Goal: Task Accomplishment & Management: Use online tool/utility

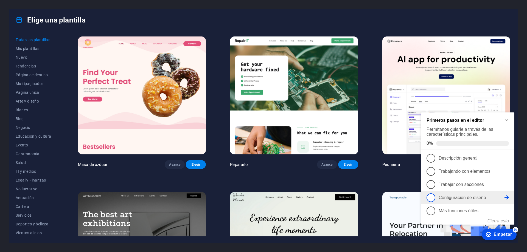
click at [481, 201] on link "4 Configuración de diseño - incompleto" at bounding box center [468, 197] width 82 height 9
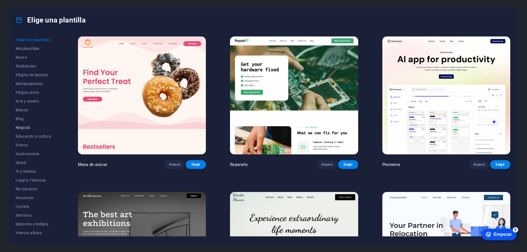
click at [23, 129] on font "Negocio" at bounding box center [23, 127] width 15 height 4
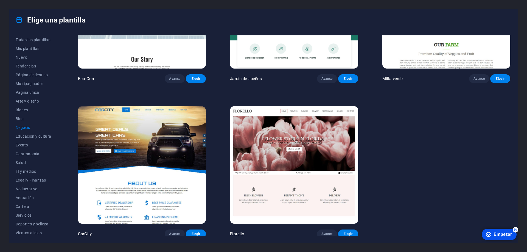
scroll to position [87, 0]
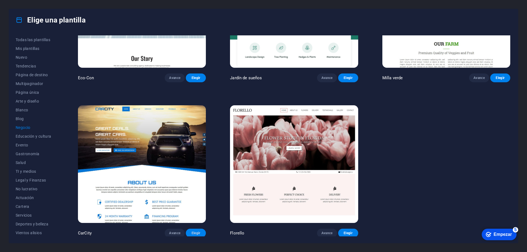
click at [194, 232] on font "Elegir" at bounding box center [196, 233] width 9 height 4
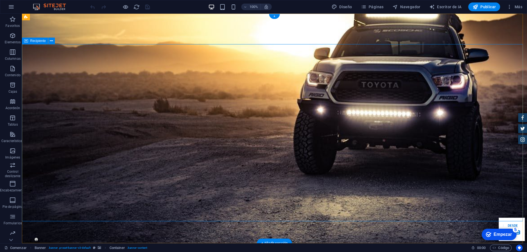
click at [10, 39] on icon "button" at bounding box center [12, 35] width 7 height 7
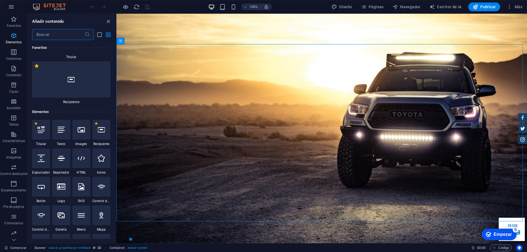
scroll to position [103, 0]
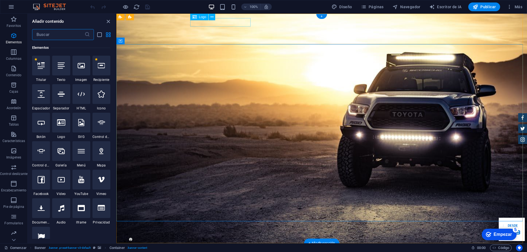
click at [212, 248] on div at bounding box center [321, 252] width 259 height 9
click at [240, 248] on div at bounding box center [321, 252] width 259 height 9
select select "px"
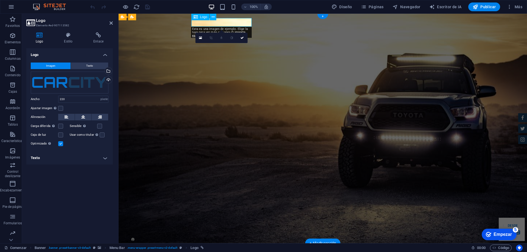
click at [250, 248] on div at bounding box center [322, 252] width 259 height 9
click at [199, 19] on div "Logo" at bounding box center [200, 17] width 18 height 7
click at [213, 18] on icon at bounding box center [213, 17] width 3 height 6
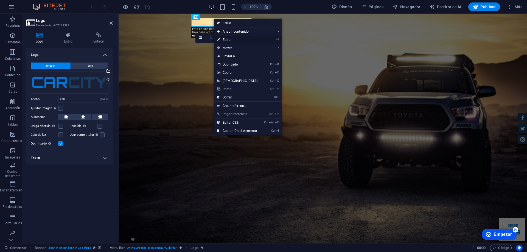
click at [229, 40] on font "Editar" at bounding box center [227, 40] width 9 height 4
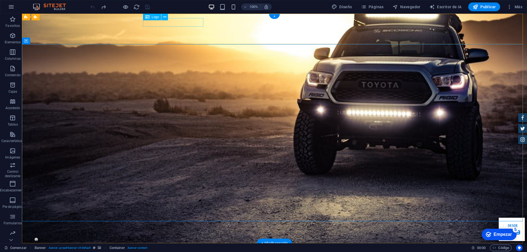
click at [174, 248] on div at bounding box center [274, 252] width 259 height 9
click at [180, 248] on div at bounding box center [274, 252] width 259 height 9
select select "px"
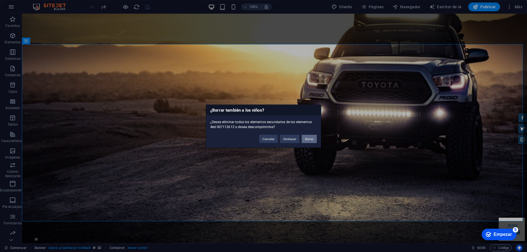
drag, startPoint x: 314, startPoint y: 140, endPoint x: 311, endPoint y: 138, distance: 3.7
click at [314, 140] on button "Borrar" at bounding box center [309, 139] width 15 height 8
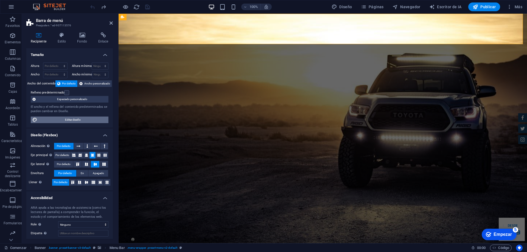
click at [86, 123] on span "Editar diseño" at bounding box center [73, 120] width 68 height 7
select select "rem"
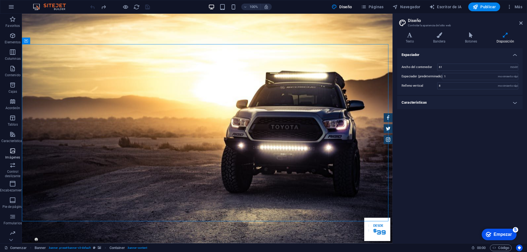
click at [16, 153] on span "Imágenes" at bounding box center [13, 154] width 26 height 13
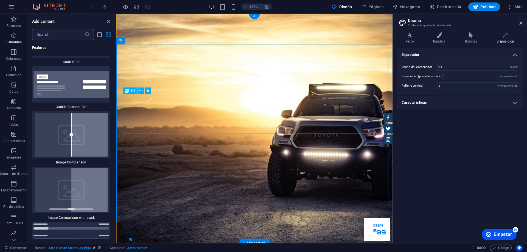
scroll to position [5508, 0]
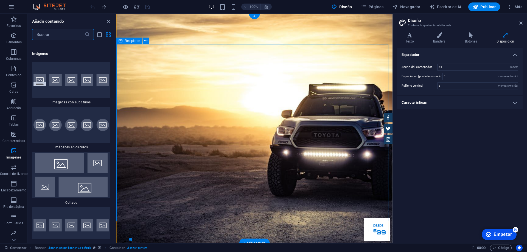
click at [14, 37] on icon "button" at bounding box center [13, 35] width 7 height 7
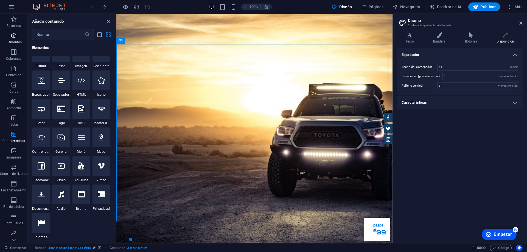
scroll to position [103, 0]
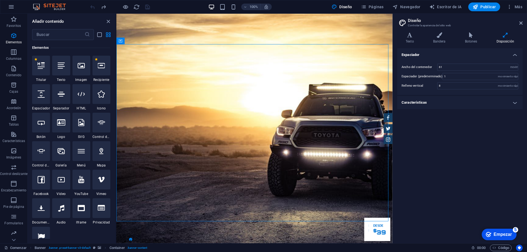
click at [80, 66] on icon at bounding box center [81, 65] width 7 height 7
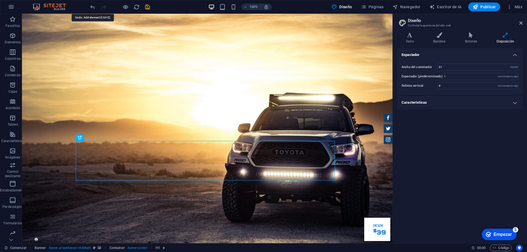
click at [352, 214] on icon "deshacer" at bounding box center [353, 216] width 3 height 5
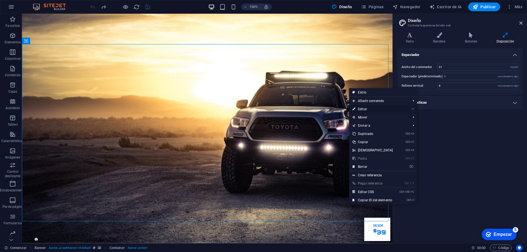
drag, startPoint x: 366, startPoint y: 108, endPoint x: 255, endPoint y: 117, distance: 110.9
click at [366, 108] on font "Editar" at bounding box center [362, 109] width 9 height 4
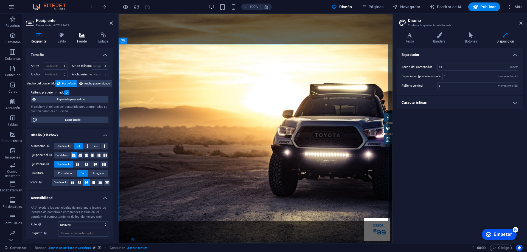
click at [80, 40] on font "Fondo" at bounding box center [82, 42] width 10 height 4
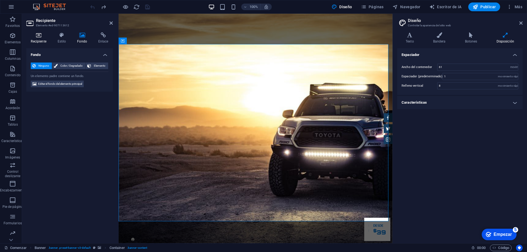
click at [42, 39] on h4 "Recipiente" at bounding box center [39, 38] width 27 height 12
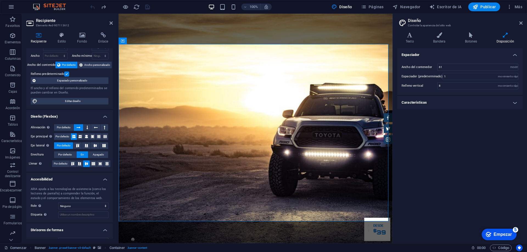
scroll to position [29, 0]
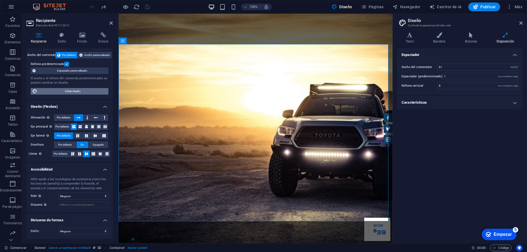
click at [72, 90] on font "Editar diseño" at bounding box center [73, 91] width 16 height 3
click at [516, 103] on h4 "Características" at bounding box center [459, 102] width 125 height 13
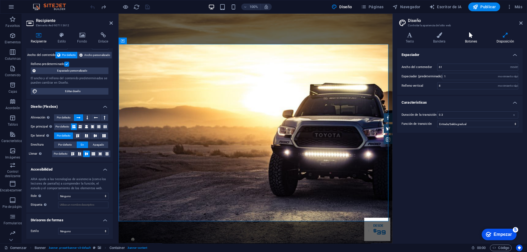
click at [469, 38] on icon at bounding box center [470, 34] width 29 height 5
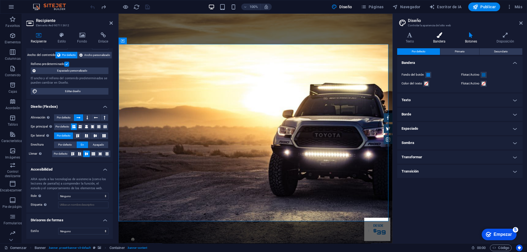
click at [441, 37] on icon at bounding box center [440, 34] width 30 height 5
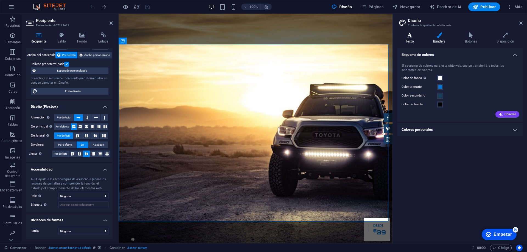
click at [412, 37] on icon at bounding box center [409, 34] width 25 height 5
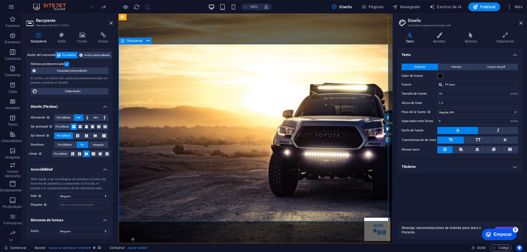
click at [250, 204] on icon at bounding box center [260, 215] width 21 height 23
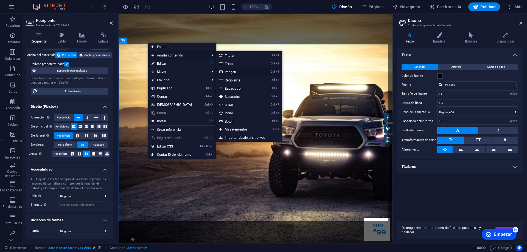
drag, startPoint x: 231, startPoint y: 72, endPoint x: 137, endPoint y: 64, distance: 94.2
click at [231, 72] on font "Imagen" at bounding box center [231, 72] width 12 height 4
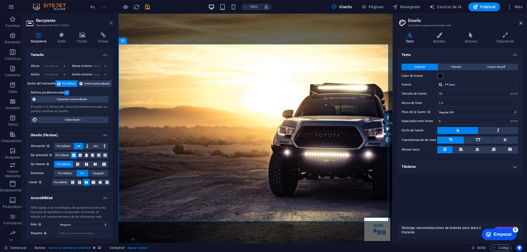
click at [110, 23] on icon at bounding box center [111, 23] width 3 height 4
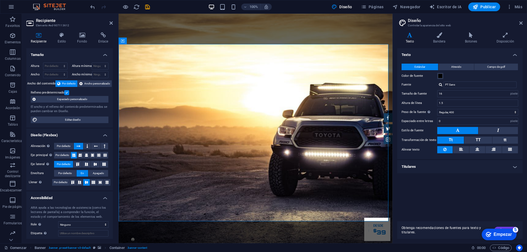
click at [68, 83] on font "Por defecto" at bounding box center [69, 83] width 14 height 3
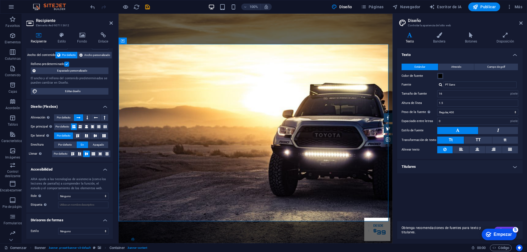
scroll to position [0, 0]
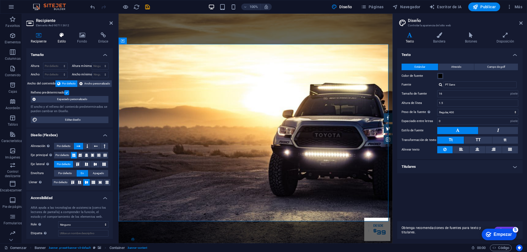
click at [60, 37] on icon at bounding box center [62, 34] width 18 height 5
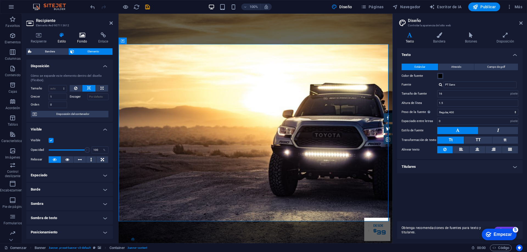
click at [80, 36] on icon at bounding box center [82, 34] width 19 height 5
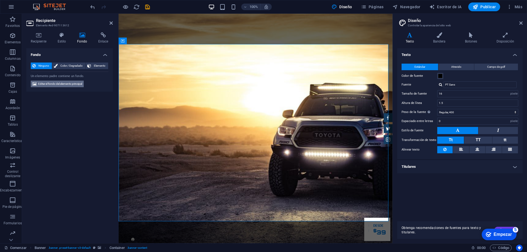
click at [52, 85] on font "Editar el fondo del elemento principal" at bounding box center [60, 83] width 44 height 3
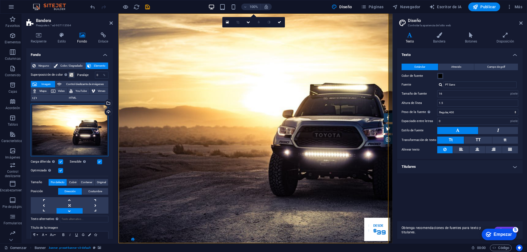
click at [77, 122] on div "Arrastre los archivos aquí, haga clic para elegir archivos o seleccione archivo…" at bounding box center [70, 130] width 78 height 53
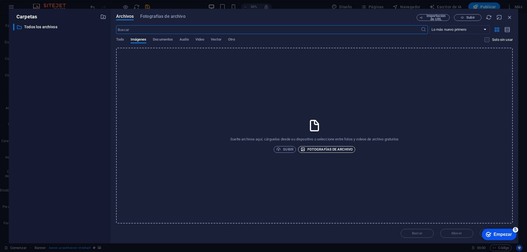
click at [333, 151] on font "Fotografías de archivo" at bounding box center [329, 149] width 45 height 4
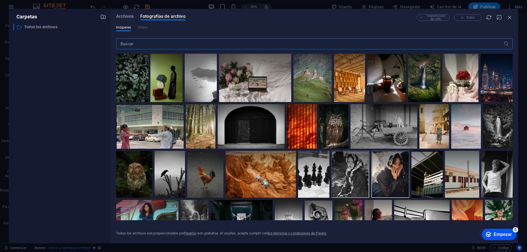
click at [37, 26] on font "Todos los archivos" at bounding box center [40, 27] width 33 height 4
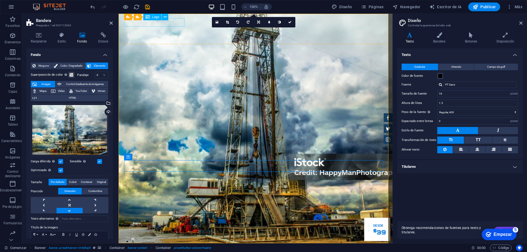
click at [175, 248] on div at bounding box center [255, 252] width 259 height 9
drag, startPoint x: 173, startPoint y: 24, endPoint x: 285, endPoint y: 116, distance: 144.1
click at [176, 248] on div at bounding box center [255, 252] width 259 height 9
click at [164, 17] on icon at bounding box center [165, 17] width 3 height 6
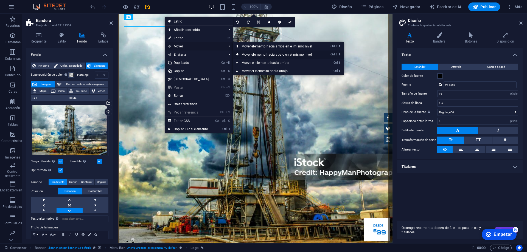
click at [248, 54] on font "Mover elemento hacia abajo en el mismo nivel" at bounding box center [277, 55] width 70 height 4
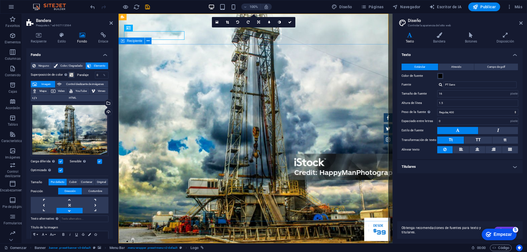
drag, startPoint x: 166, startPoint y: 35, endPoint x: 249, endPoint y: 53, distance: 85.1
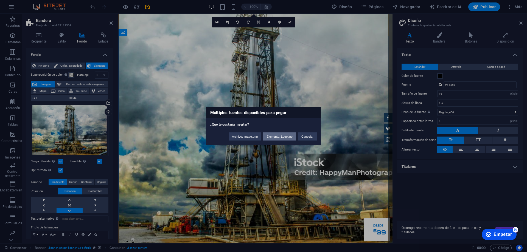
click at [283, 138] on font "Elemento: Logotipo" at bounding box center [280, 136] width 26 height 3
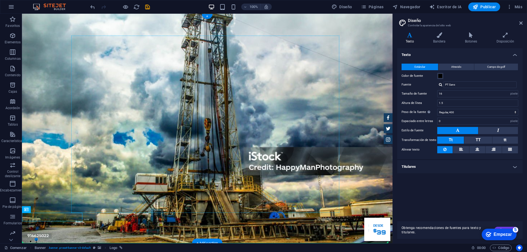
drag, startPoint x: 65, startPoint y: 217, endPoint x: 282, endPoint y: 155, distance: 225.0
click at [82, 248] on nav "Hogar Sobre nosotros Servicios Inventario Comentario Contacto" at bounding box center [207, 254] width 259 height 13
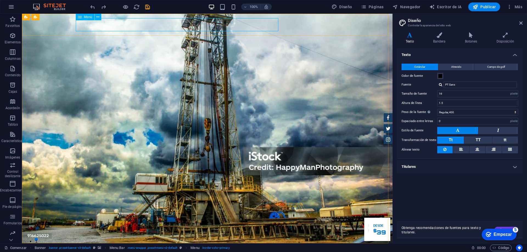
click at [80, 17] on icon at bounding box center [80, 17] width 4 height 7
click at [99, 18] on icon at bounding box center [97, 17] width 3 height 6
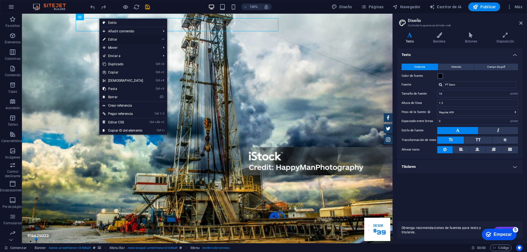
click at [114, 41] on font "Editar" at bounding box center [112, 40] width 9 height 4
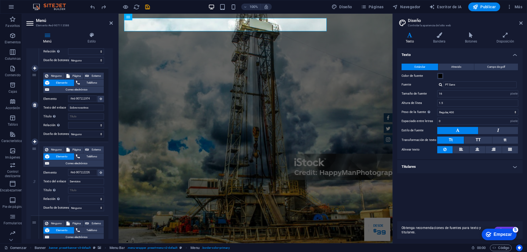
scroll to position [108, 0]
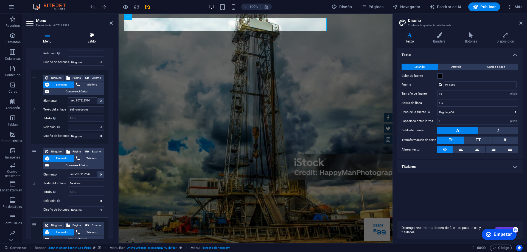
click at [96, 39] on h4 "Estilo" at bounding box center [92, 38] width 42 height 12
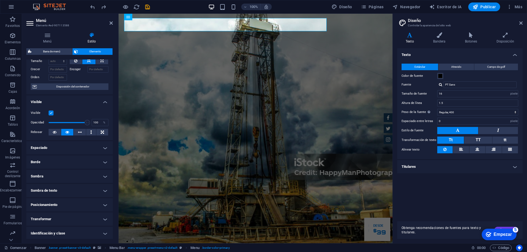
scroll to position [55, 0]
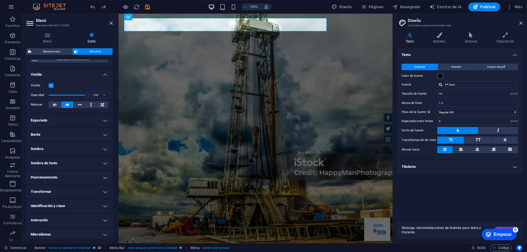
click at [68, 163] on h4 "Sombra de texto" at bounding box center [69, 163] width 86 height 13
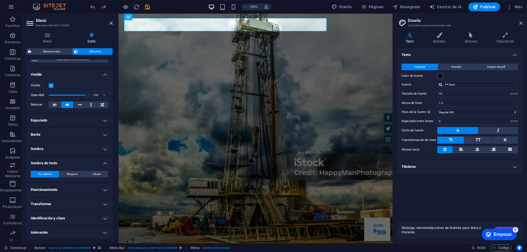
click at [66, 188] on h4 "Posicionamiento" at bounding box center [69, 189] width 86 height 13
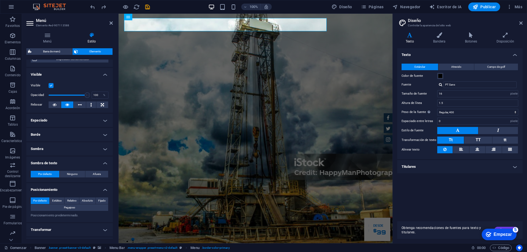
click at [66, 232] on h4 "Transformar" at bounding box center [69, 229] width 86 height 13
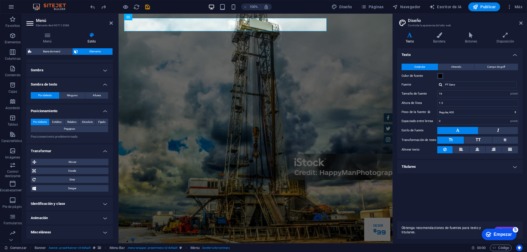
click at [66, 206] on h4 "Identificación y clase" at bounding box center [69, 203] width 86 height 13
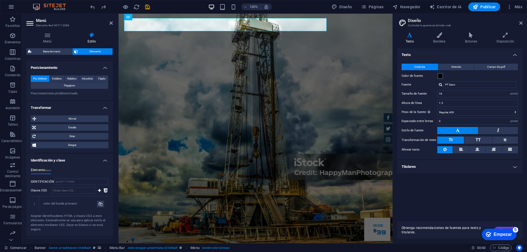
scroll to position [203, 0]
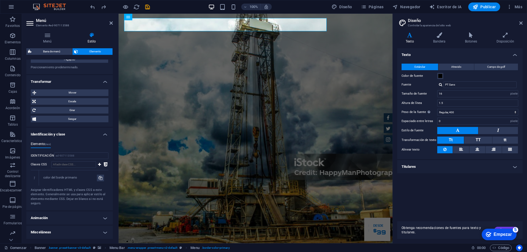
click at [67, 234] on h4 "Misceláneas" at bounding box center [69, 232] width 86 height 13
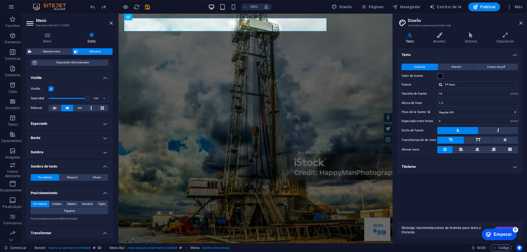
scroll to position [0, 0]
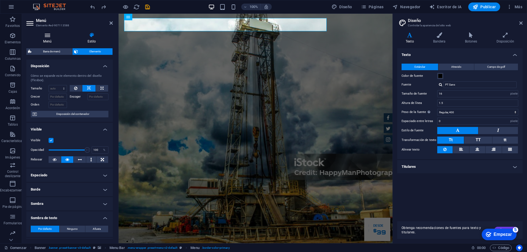
drag, startPoint x: 46, startPoint y: 37, endPoint x: 49, endPoint y: 37, distance: 3.0
click at [47, 37] on icon at bounding box center [47, 34] width 42 height 5
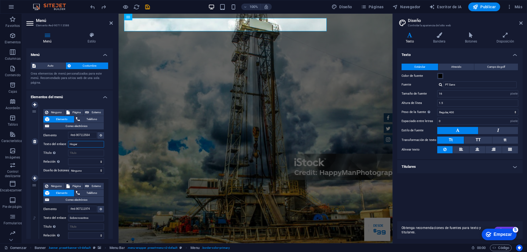
drag, startPoint x: 84, startPoint y: 144, endPoint x: 59, endPoint y: 141, distance: 24.9
click at [59, 141] on div "Texto del enlace Hogar" at bounding box center [73, 144] width 61 height 7
type input "Inicio"
select select
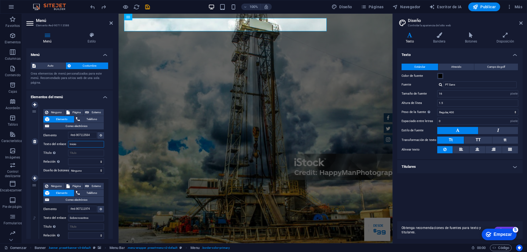
select select
type input "Inicio"
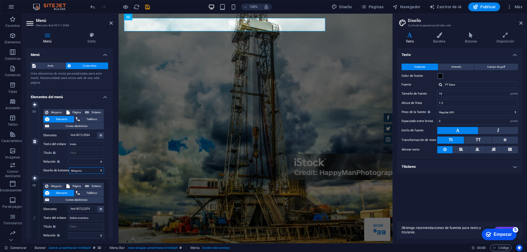
click at [84, 172] on select "Ninguno Por defecto Primario Secundario" at bounding box center [86, 170] width 35 height 7
select select "primary"
click at [69, 167] on select "Ninguno Por defecto Primario Secundario" at bounding box center [86, 170] width 35 height 7
select select
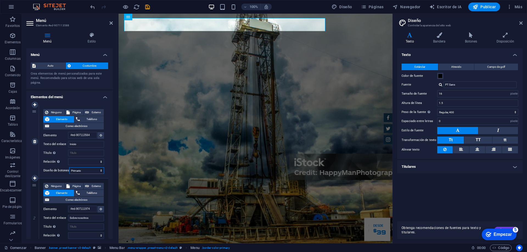
select select
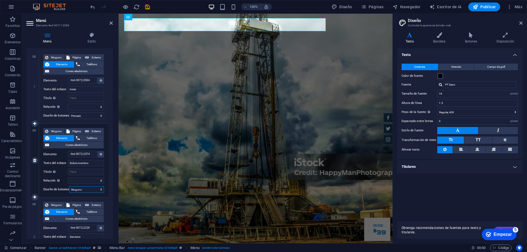
click at [95, 190] on select "Ninguno Por defecto Primario Secundario" at bounding box center [86, 189] width 35 height 7
select select "default"
click at [69, 186] on select "Ninguno Por defecto Primario Secundario" at bounding box center [86, 189] width 35 height 7
select select
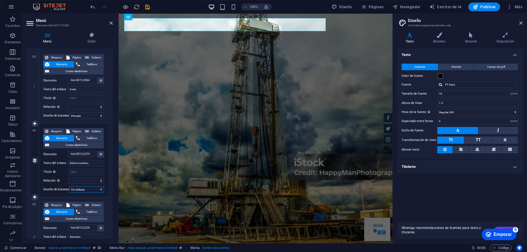
select select
click at [368, 243] on div "Inicio Sobre nosotros Servicios Inventario Comentario Contacto" at bounding box center [256, 254] width 274 height 22
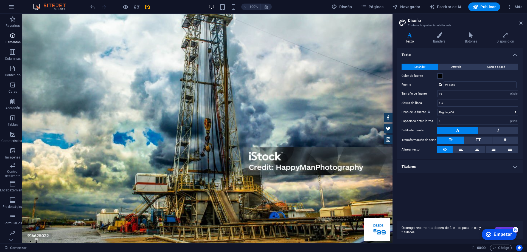
click at [12, 38] on icon "button" at bounding box center [12, 35] width 7 height 7
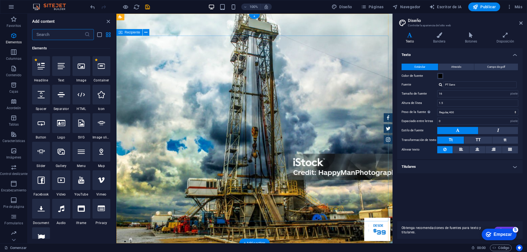
scroll to position [103, 0]
click at [81, 70] on div at bounding box center [81, 66] width 18 height 20
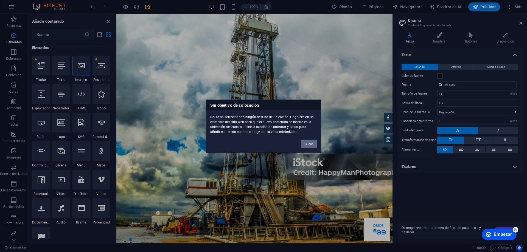
drag, startPoint x: 309, startPoint y: 143, endPoint x: 206, endPoint y: 151, distance: 102.9
click at [309, 143] on font "Bueno" at bounding box center [309, 143] width 9 height 3
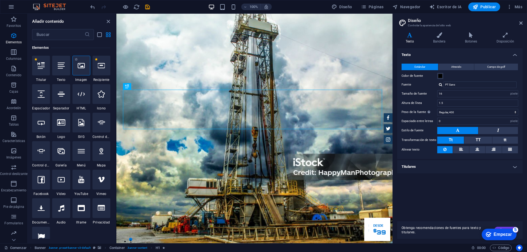
click at [84, 66] on icon at bounding box center [81, 65] width 7 height 7
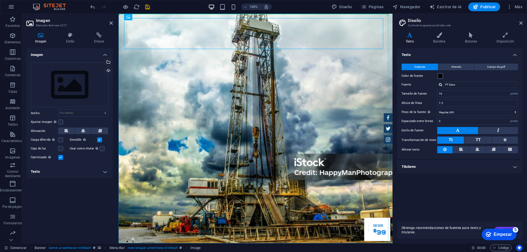
drag, startPoint x: 238, startPoint y: 46, endPoint x: 250, endPoint y: 86, distance: 42.0
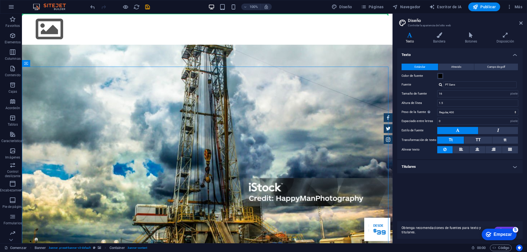
drag, startPoint x: 153, startPoint y: 86, endPoint x: 276, endPoint y: 14, distance: 142.6
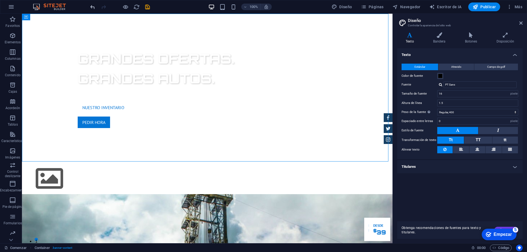
click at [352, 214] on icon "deshacer" at bounding box center [353, 216] width 3 height 5
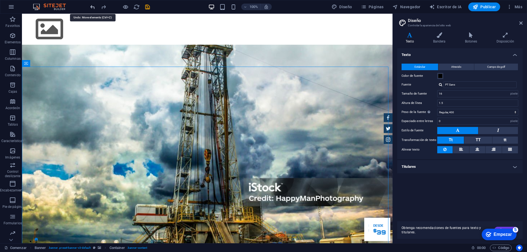
click at [352, 214] on icon "deshacer" at bounding box center [353, 216] width 3 height 5
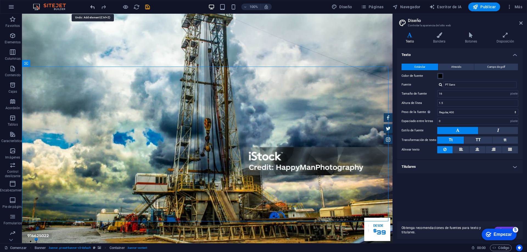
click at [352, 214] on icon "deshacer" at bounding box center [353, 216] width 3 height 5
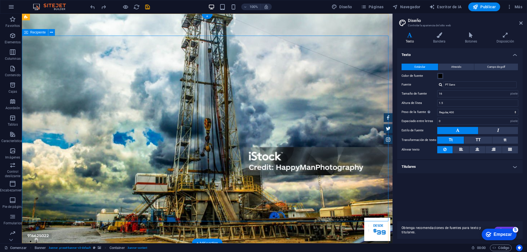
click at [12, 42] on font "Elementos" at bounding box center [13, 42] width 16 height 4
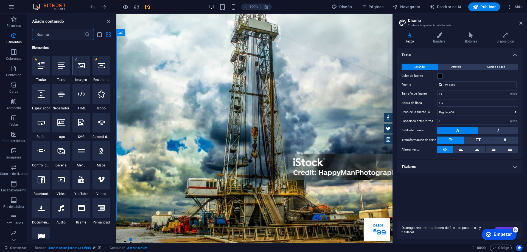
click at [82, 68] on icon at bounding box center [81, 65] width 7 height 7
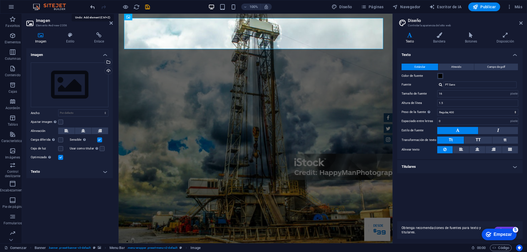
click at [255, 214] on icon "deshacer" at bounding box center [256, 216] width 3 height 5
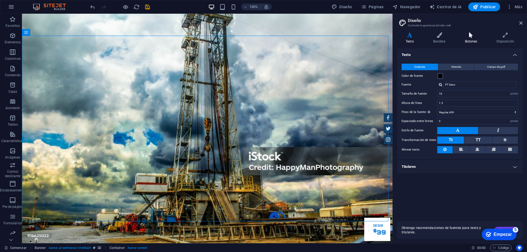
click at [465, 39] on h4 "Botones" at bounding box center [472, 38] width 32 height 12
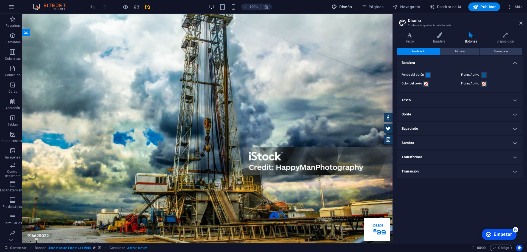
click at [343, 7] on font "Diseño" at bounding box center [345, 7] width 13 height 4
click at [458, 50] on font "Primario" at bounding box center [460, 51] width 10 height 3
click at [490, 50] on button "Secundario" at bounding box center [500, 51] width 43 height 7
click at [11, 154] on icon "button" at bounding box center [12, 151] width 7 height 7
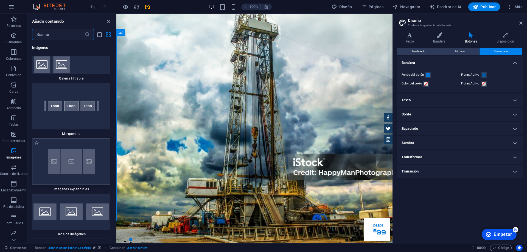
scroll to position [5837, 0]
drag, startPoint x: 75, startPoint y: 104, endPoint x: 311, endPoint y: 164, distance: 243.5
click at [75, 103] on img at bounding box center [70, 106] width 75 height 44
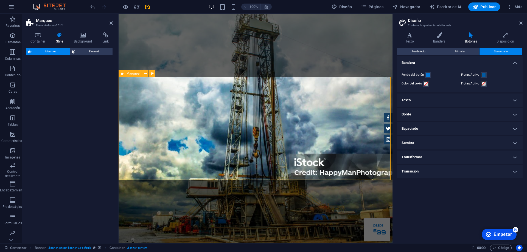
scroll to position [167, 0]
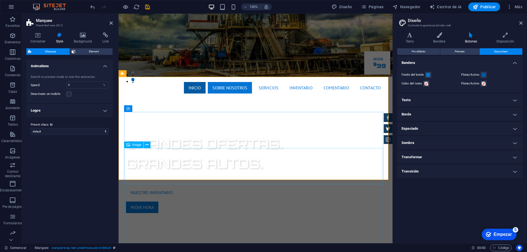
drag, startPoint x: 429, startPoint y: 177, endPoint x: 326, endPoint y: 169, distance: 103.8
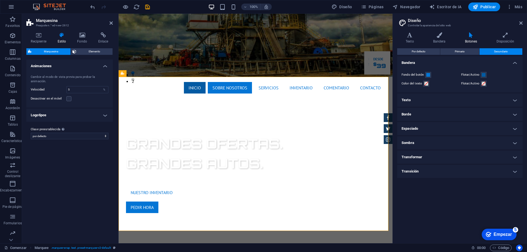
click at [89, 8] on div "100% Diseño Páginas Navegador Escritor de IA Publicar Más" at bounding box center [263, 6] width 526 height 13
click at [255, 48] on icon "deshacer" at bounding box center [256, 50] width 3 height 5
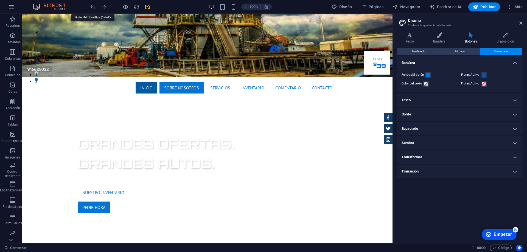
click at [352, 48] on icon "deshacer" at bounding box center [353, 50] width 3 height 5
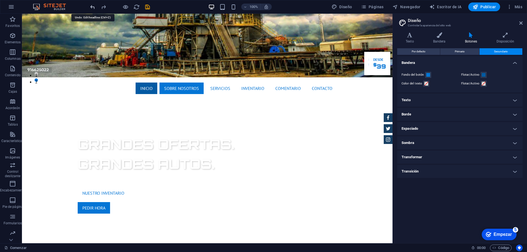
scroll to position [0, 0]
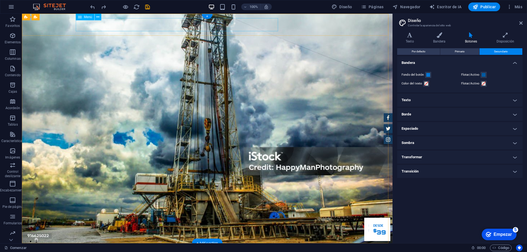
drag, startPoint x: 116, startPoint y: 27, endPoint x: 128, endPoint y: 35, distance: 13.8
click at [116, 248] on nav "Inicio Sobre nosotros Servicios Inventario Comentario Contacto" at bounding box center [207, 254] width 259 height 13
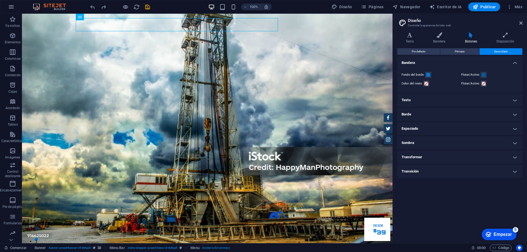
click at [424, 142] on h4 "Sombra" at bounding box center [459, 142] width 125 height 13
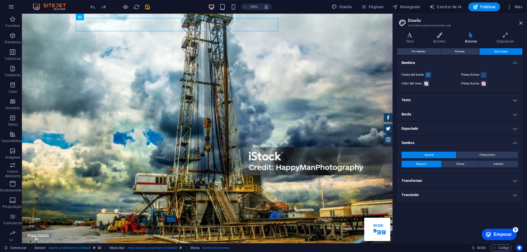
click at [416, 195] on font "Transición" at bounding box center [410, 195] width 17 height 4
click at [435, 181] on h4 "Transformar" at bounding box center [459, 180] width 125 height 13
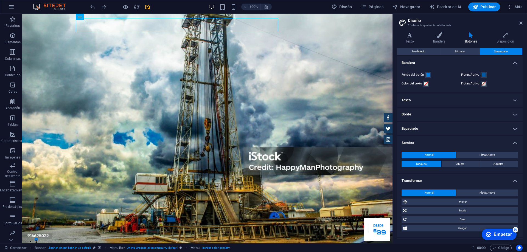
click at [2, 7] on div "100% Diseño Páginas Navegador Escritor de IA Publicar Más" at bounding box center [263, 6] width 526 height 13
click at [352, 210] on icon "button" at bounding box center [357, 212] width 10 height 5
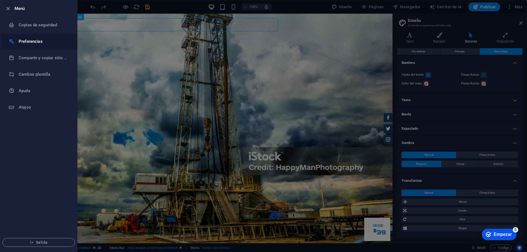
click at [44, 42] on h6 "Preferencias" at bounding box center [44, 41] width 51 height 7
